Goal: Task Accomplishment & Management: Complete application form

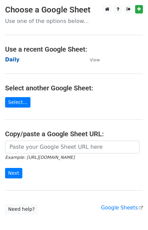
click at [16, 59] on strong "Daily" at bounding box center [12, 60] width 15 height 6
click at [10, 61] on strong "Daily" at bounding box center [12, 60] width 15 height 6
click at [13, 61] on strong "Daily" at bounding box center [12, 60] width 15 height 6
click at [14, 60] on strong "Daily" at bounding box center [12, 60] width 15 height 6
click at [17, 62] on strong "Daily" at bounding box center [12, 60] width 15 height 6
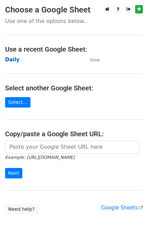
click at [10, 61] on strong "Daily" at bounding box center [12, 60] width 15 height 6
click at [7, 59] on strong "Daily" at bounding box center [12, 60] width 15 height 6
click at [12, 58] on strong "Daily" at bounding box center [12, 60] width 15 height 6
click at [9, 60] on strong "Daily" at bounding box center [12, 60] width 15 height 6
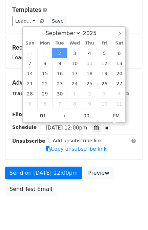
type input "2025-09-02 13:00"
click at [118, 169] on div "Send on Sep 2 at 12:00pm Preview Send Test Email" at bounding box center [74, 183] width 148 height 32
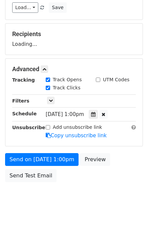
scroll to position [86, 0]
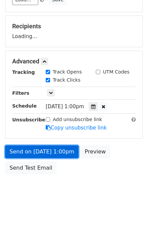
click at [48, 148] on link "Send on Sep 2 at 1:00pm" at bounding box center [41, 152] width 73 height 13
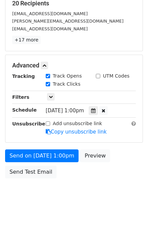
scroll to position [113, 0]
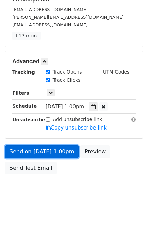
click at [62, 149] on link "Send on Sep 2 at 1:00pm" at bounding box center [41, 152] width 73 height 13
click at [46, 151] on link "Send on Sep 2 at 1:00pm" at bounding box center [41, 152] width 73 height 13
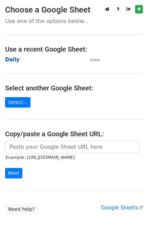
click at [14, 60] on strong "Daily" at bounding box center [12, 60] width 15 height 6
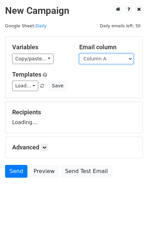
click at [119, 56] on select "Column A Column B Column C Column D Column E" at bounding box center [106, 59] width 54 height 10
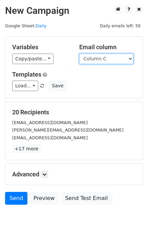
click at [79, 54] on select "Column A Column B Column C Column D Column E" at bounding box center [106, 59] width 54 height 10
click at [108, 62] on select "Column A Column B Column C Column D Column E" at bounding box center [106, 59] width 54 height 10
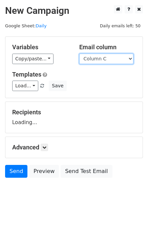
select select "Column B"
click at [79, 54] on select "Column A Column B Column C Column D Column E" at bounding box center [106, 59] width 54 height 10
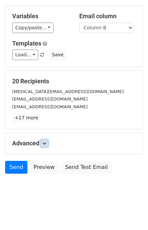
click at [48, 143] on link at bounding box center [44, 143] width 7 height 7
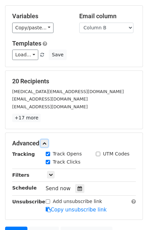
scroll to position [93, 0]
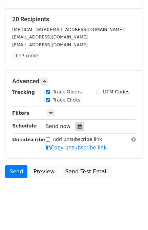
click at [77, 126] on icon at bounding box center [79, 126] width 4 height 5
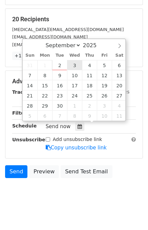
type input "2025-09-03 12:00"
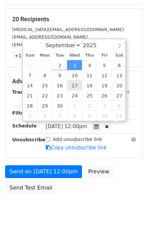
scroll to position [0, 0]
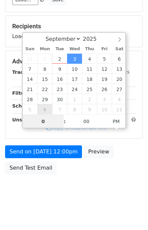
type input "02"
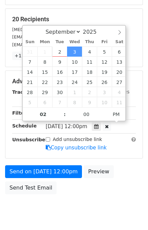
type input "2025-09-03 14:00"
click at [124, 182] on div "Send on Sep 3 at 12:00pm Preview Send Test Email" at bounding box center [74, 181] width 148 height 32
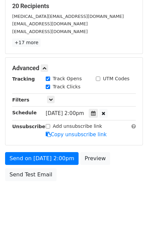
scroll to position [113, 0]
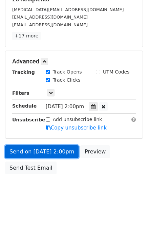
click at [54, 151] on link "Send on Sep 3 at 2:00pm" at bounding box center [41, 152] width 73 height 13
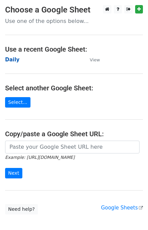
click at [14, 60] on strong "Daily" at bounding box center [12, 60] width 15 height 6
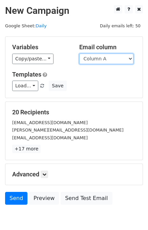
click at [106, 60] on select "Column A Column B Column C Column D Column E" at bounding box center [106, 59] width 54 height 10
select select "Column C"
click at [79, 54] on select "Column A Column B Column C Column D Column E" at bounding box center [106, 59] width 54 height 10
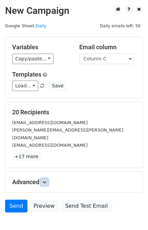
click at [46, 180] on icon at bounding box center [44, 182] width 4 height 4
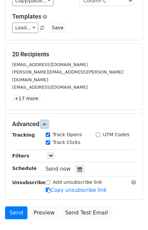
scroll to position [87, 0]
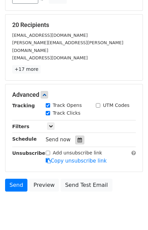
click at [77, 138] on icon at bounding box center [79, 140] width 4 height 5
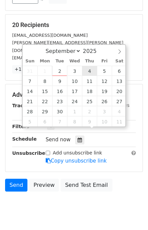
type input "2025-09-04 12:00"
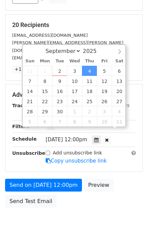
scroll to position [0, 0]
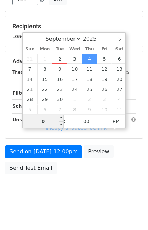
type input "03"
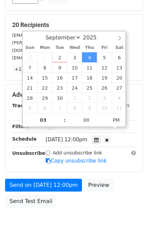
type input "2025-09-04 15:00"
click at [119, 179] on div "Send on Sep 4 at 12:00pm Preview Send Test Email" at bounding box center [74, 195] width 148 height 32
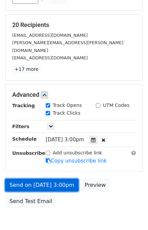
click at [52, 179] on link "Send on Sep 4 at 3:00pm" at bounding box center [41, 185] width 73 height 13
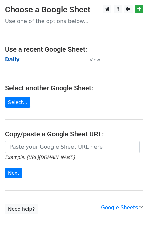
click at [10, 58] on strong "Daily" at bounding box center [12, 60] width 15 height 6
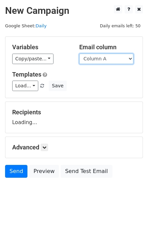
drag, startPoint x: 101, startPoint y: 56, endPoint x: 101, endPoint y: 61, distance: 4.4
click at [101, 56] on select "Column A Column B Column C Column D Column E" at bounding box center [106, 59] width 54 height 10
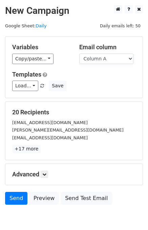
click at [100, 97] on div "Variables Copy/paste... {{Column A}} {{Column B}} {{Column C}} {{Column D}} {{C…" at bounding box center [73, 67] width 137 height 61
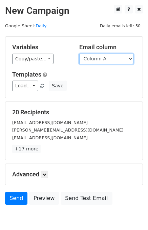
drag, startPoint x: 111, startPoint y: 53, endPoint x: 111, endPoint y: 63, distance: 9.8
click at [111, 54] on select "Column A Column B Column C Column D Column E" at bounding box center [106, 59] width 54 height 10
select select "Column D"
click at [79, 54] on select "Column A Column B Column C Column D Column E" at bounding box center [106, 59] width 54 height 10
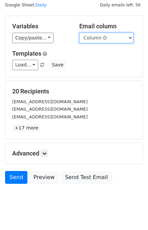
scroll to position [31, 0]
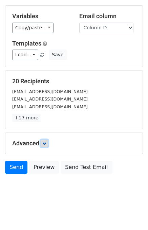
click at [48, 140] on link at bounding box center [44, 143] width 7 height 7
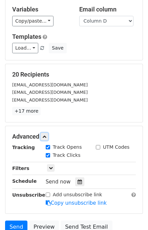
scroll to position [0, 0]
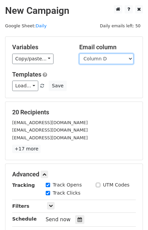
click at [113, 60] on select "Column A Column B Column C Column D Column E" at bounding box center [106, 59] width 54 height 10
click at [79, 54] on select "Column A Column B Column C Column D Column E" at bounding box center [106, 59] width 54 height 10
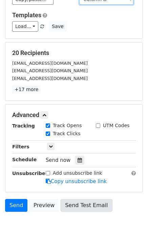
scroll to position [97, 0]
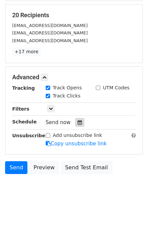
click at [77, 124] on icon at bounding box center [79, 122] width 4 height 5
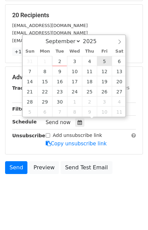
type input "2025-09-05 12:00"
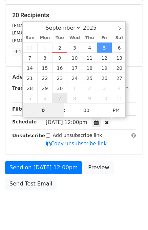
type input "04"
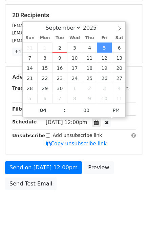
type input "2025-09-05 16:00"
click at [120, 174] on div "Send on Sep 5 at 12:00pm Preview Send Test Email" at bounding box center [74, 177] width 148 height 32
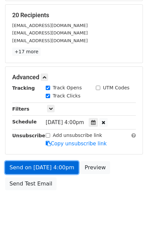
click at [51, 167] on link "Send on Sep 5 at 4:00pm" at bounding box center [41, 167] width 73 height 13
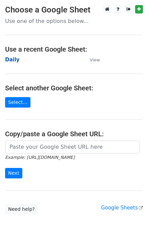
click at [12, 59] on strong "Daily" at bounding box center [12, 60] width 15 height 6
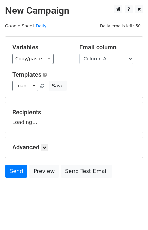
select select "Column E"
click at [79, 54] on select "Column A Column B Column C Column D Column E" at bounding box center [106, 59] width 54 height 10
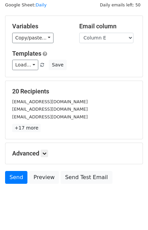
scroll to position [31, 0]
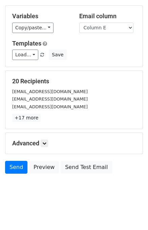
click at [45, 138] on div "Advanced Tracking Track Opens UTM Codes Track Clicks Filters Only include sprea…" at bounding box center [73, 143] width 137 height 21
click at [41, 144] on h5 "Advanced" at bounding box center [73, 143] width 123 height 7
click at [44, 144] on icon at bounding box center [44, 143] width 4 height 4
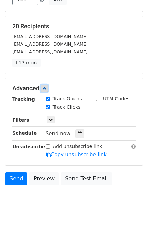
scroll to position [89, 0]
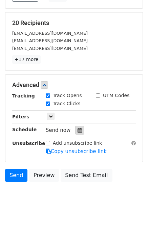
click at [77, 129] on icon at bounding box center [79, 130] width 4 height 5
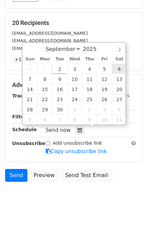
type input "[DATE] 12:00"
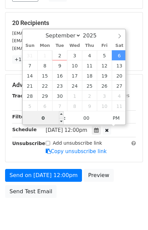
scroll to position [86, 0]
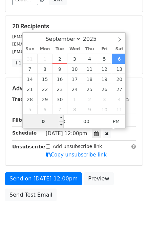
type input "05"
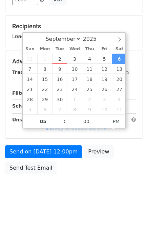
type input "[DATE] 17:00"
click at [123, 176] on div "Send on [DATE] 12:00pm Preview Send Test Email" at bounding box center [74, 162] width 148 height 32
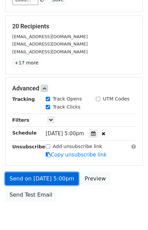
click at [57, 177] on link "Send on [DATE] 5:00pm" at bounding box center [41, 179] width 73 height 13
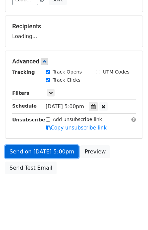
click at [55, 149] on link "Send on [DATE] 5:00pm" at bounding box center [41, 152] width 73 height 13
